Goal: Task Accomplishment & Management: Use online tool/utility

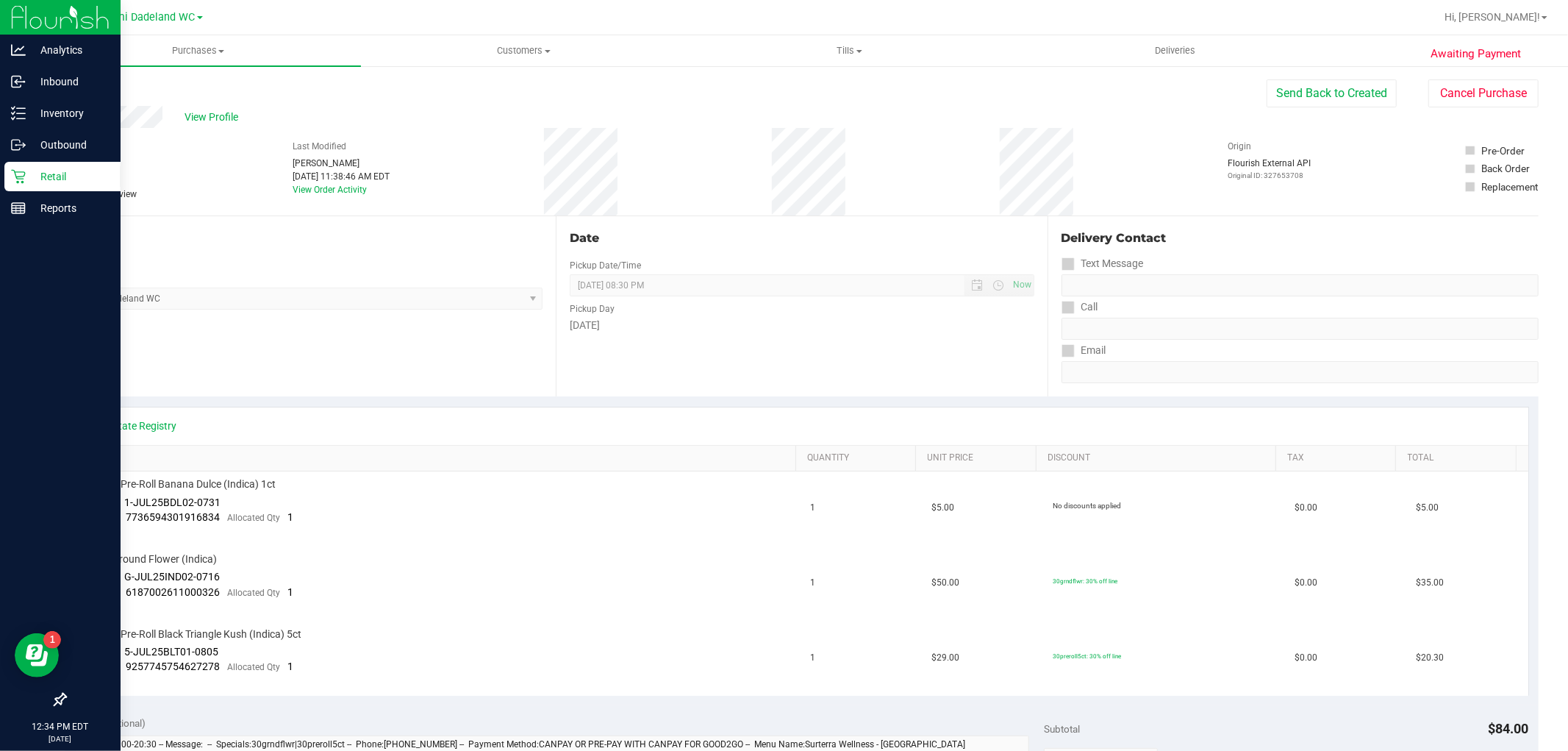
click at [10, 176] on div "Retail" at bounding box center [62, 176] width 116 height 29
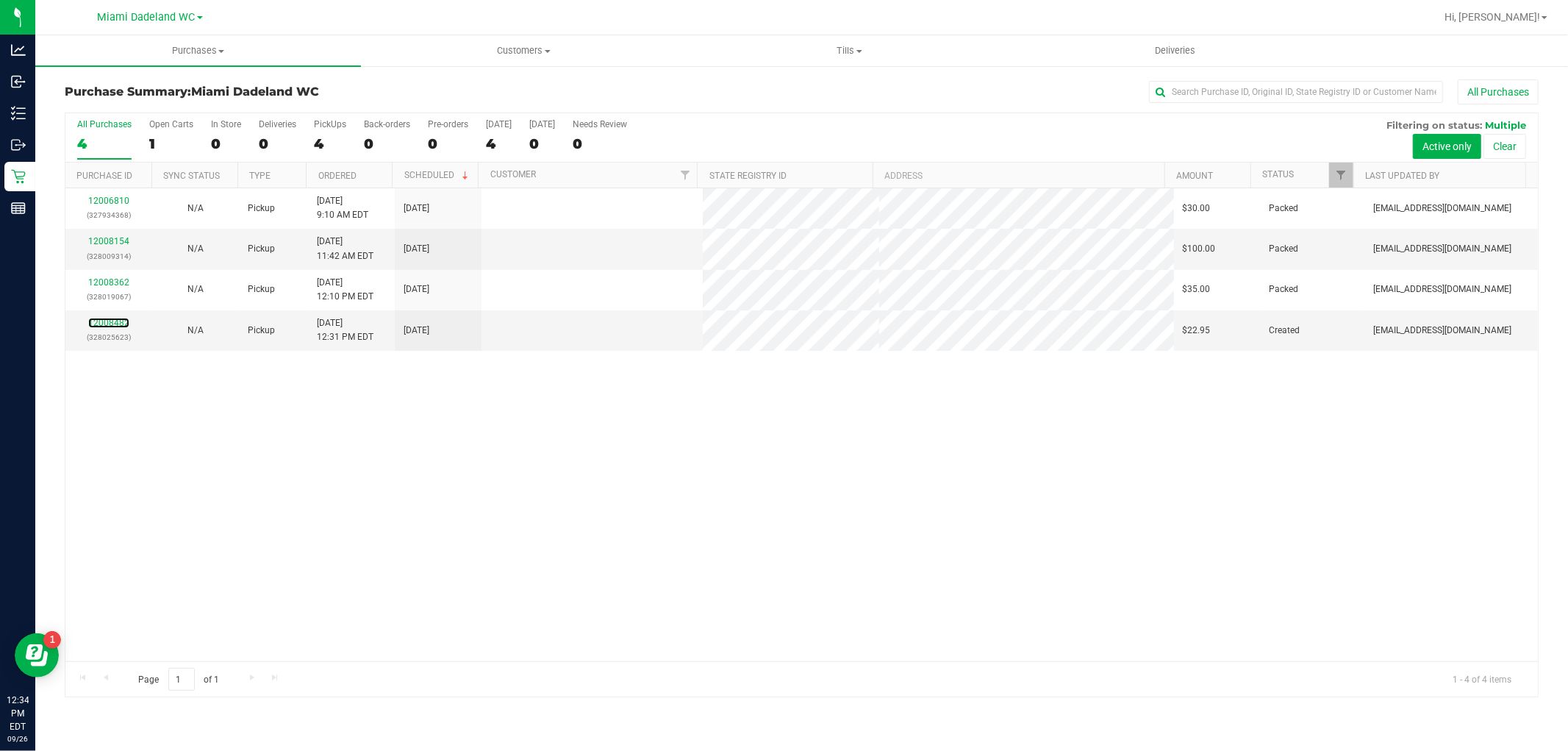
click at [116, 322] on link "12008482" at bounding box center [109, 322] width 41 height 11
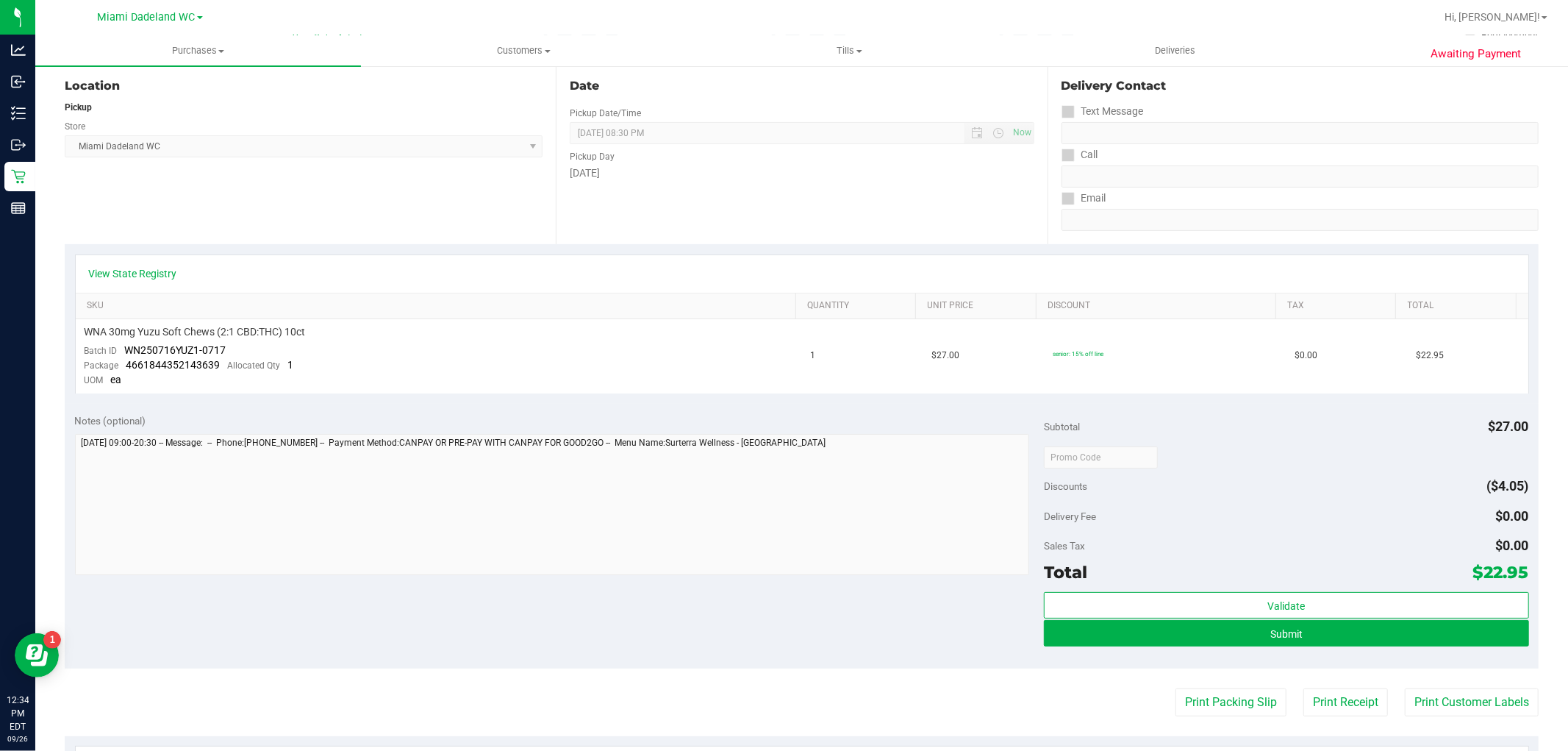
scroll to position [163, 0]
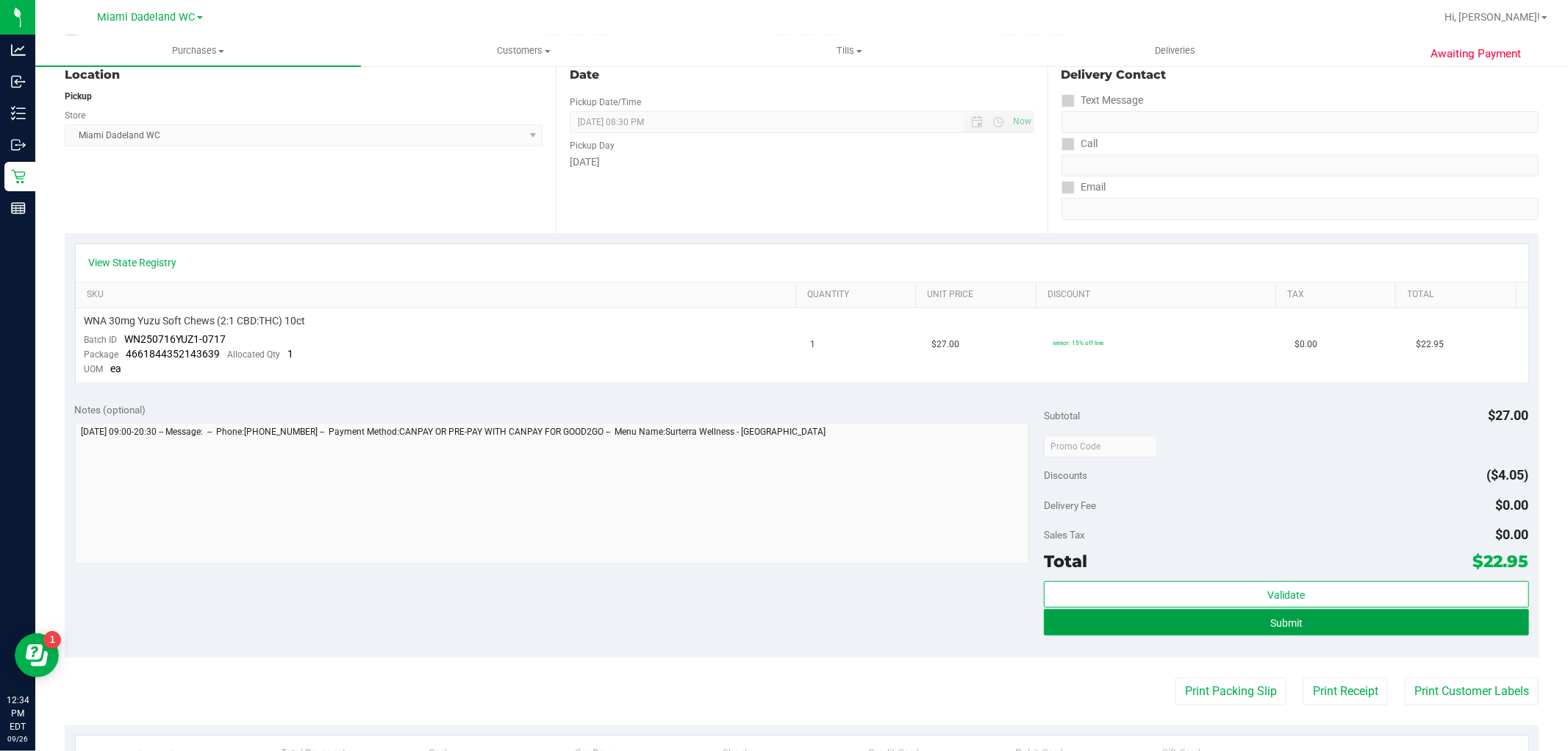
click at [1360, 629] on button "Submit" at bounding box center [1286, 622] width 484 height 26
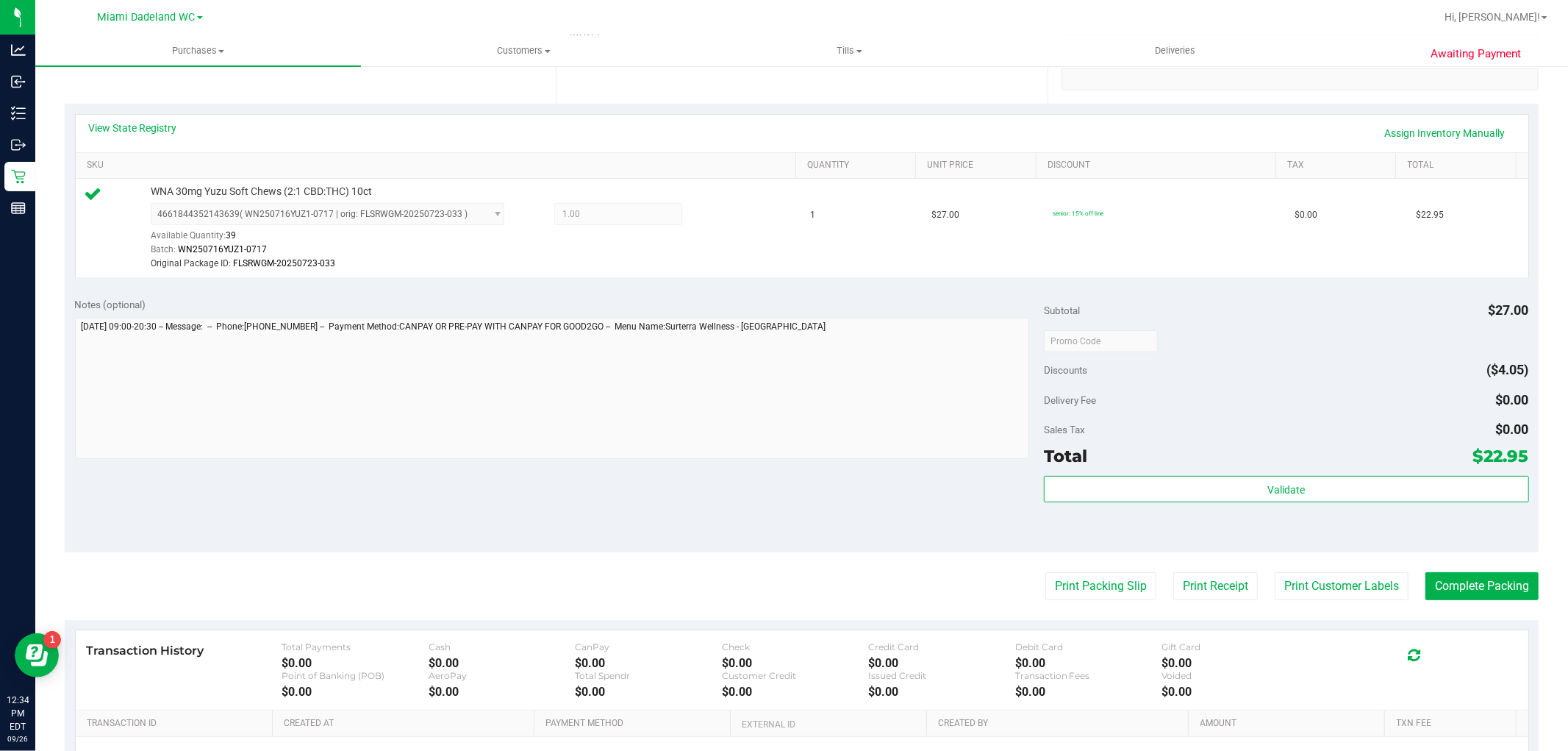
scroll to position [467, 0]
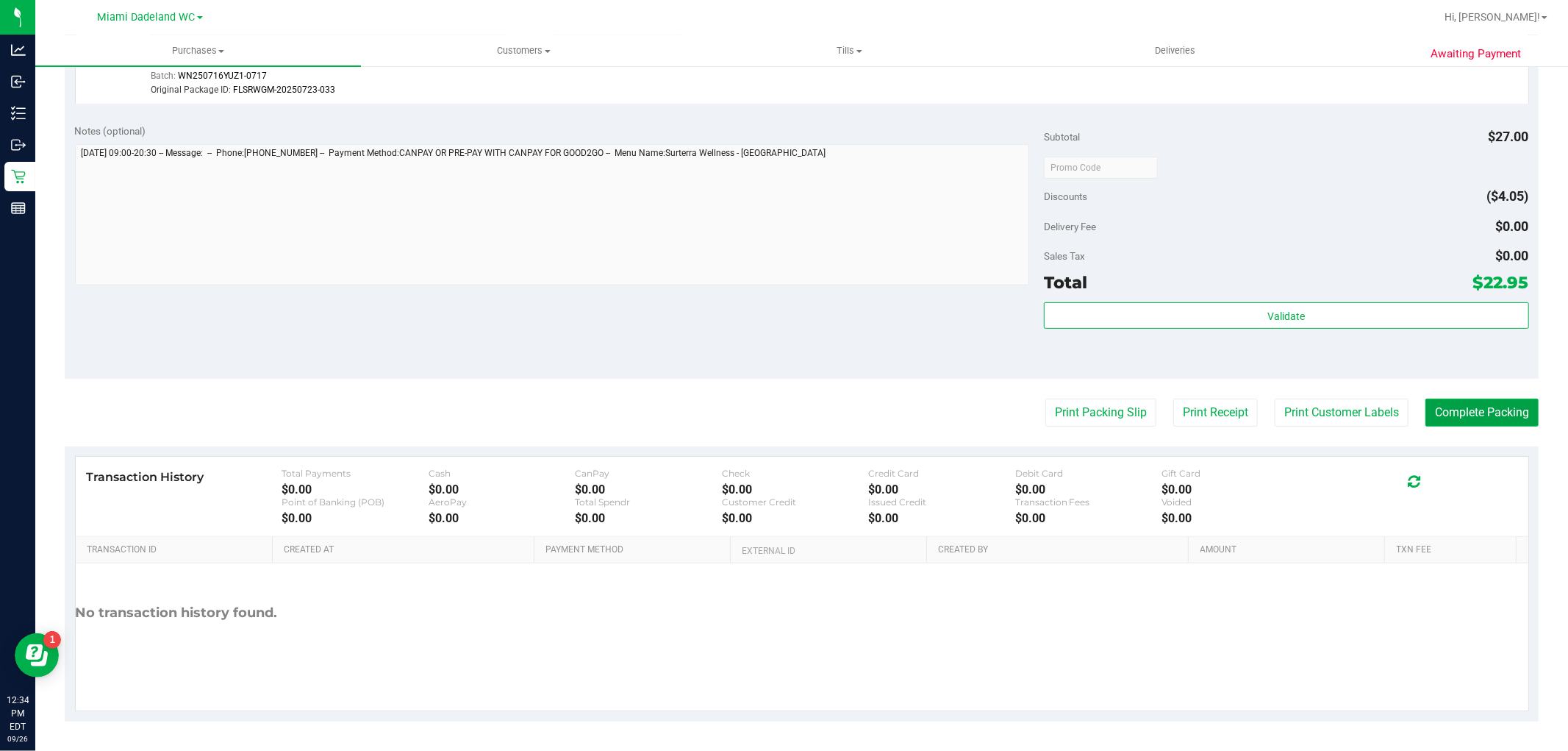
click at [1496, 416] on button "Complete Packing" at bounding box center [1481, 412] width 113 height 28
